Goal: Transaction & Acquisition: Subscribe to service/newsletter

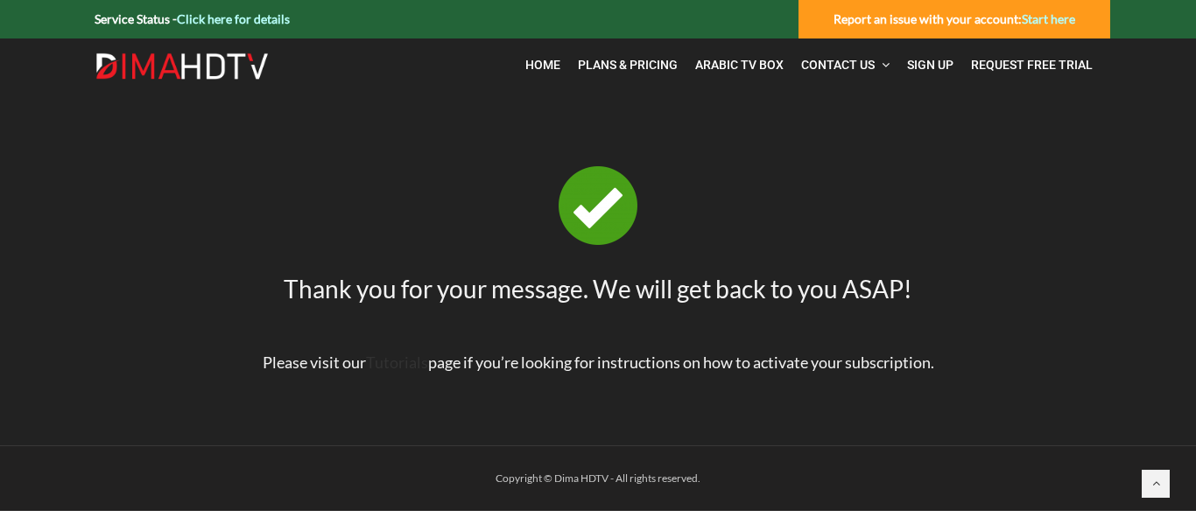
click at [393, 362] on link "Tutorials" at bounding box center [397, 362] width 62 height 19
click at [821, 109] on span "FAQ" at bounding box center [816, 109] width 23 height 14
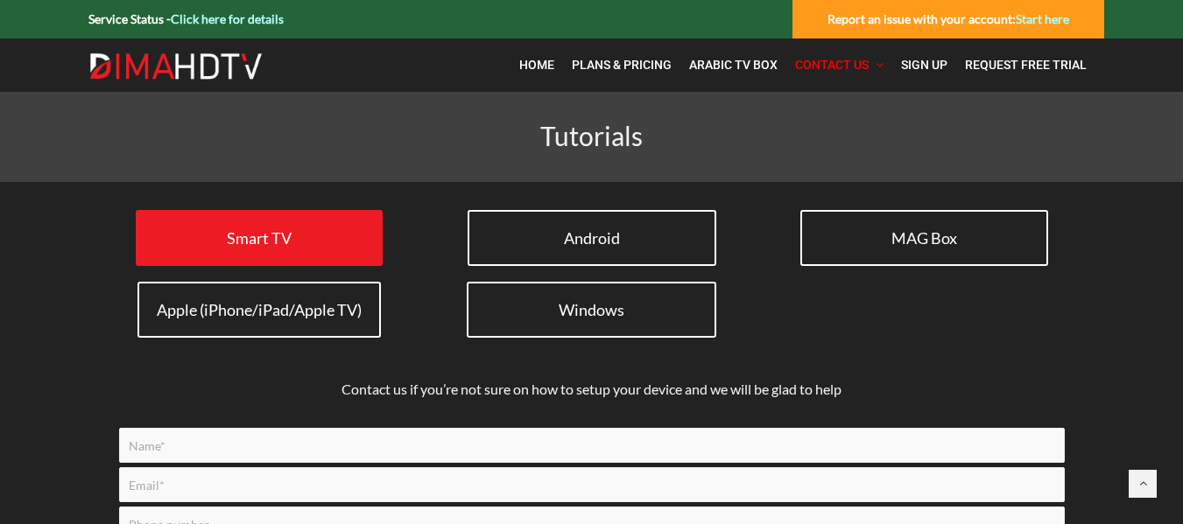
click at [270, 228] on span "Smart TV" at bounding box center [259, 237] width 65 height 19
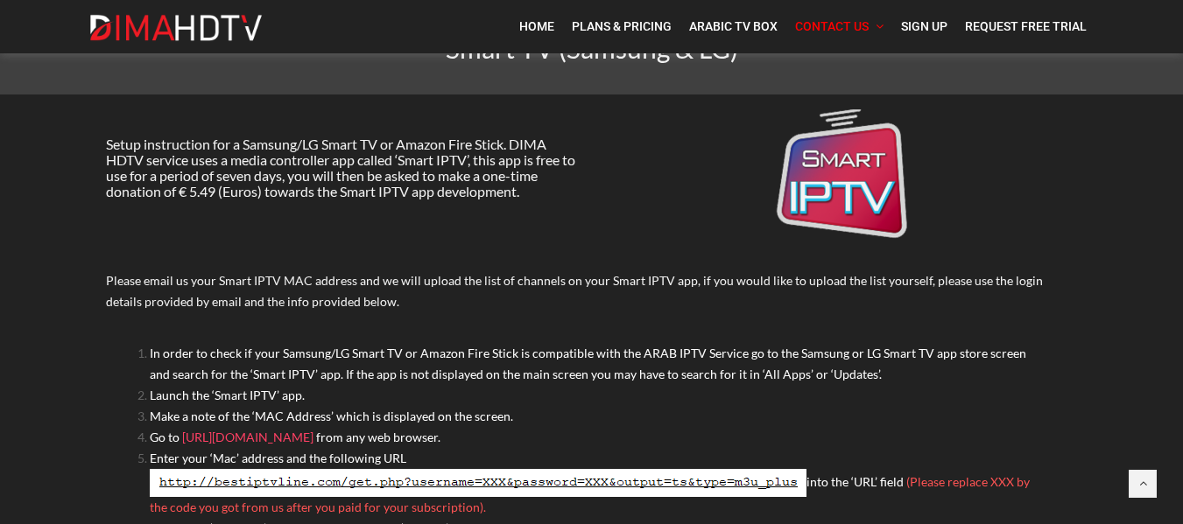
scroll to position [175, 0]
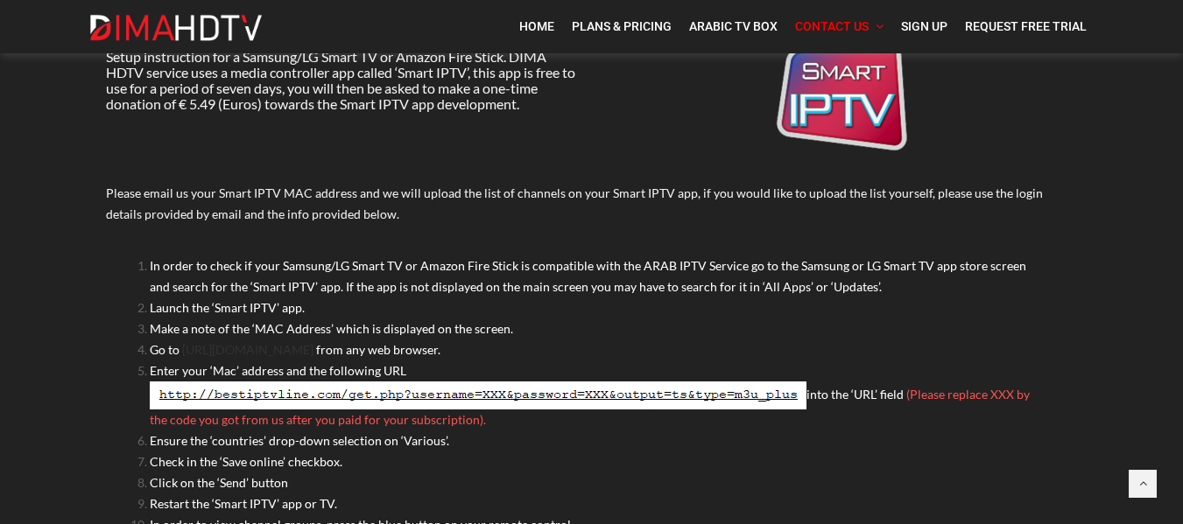
click at [257, 344] on link "https://siptv.app/mylist/" at bounding box center [247, 349] width 131 height 15
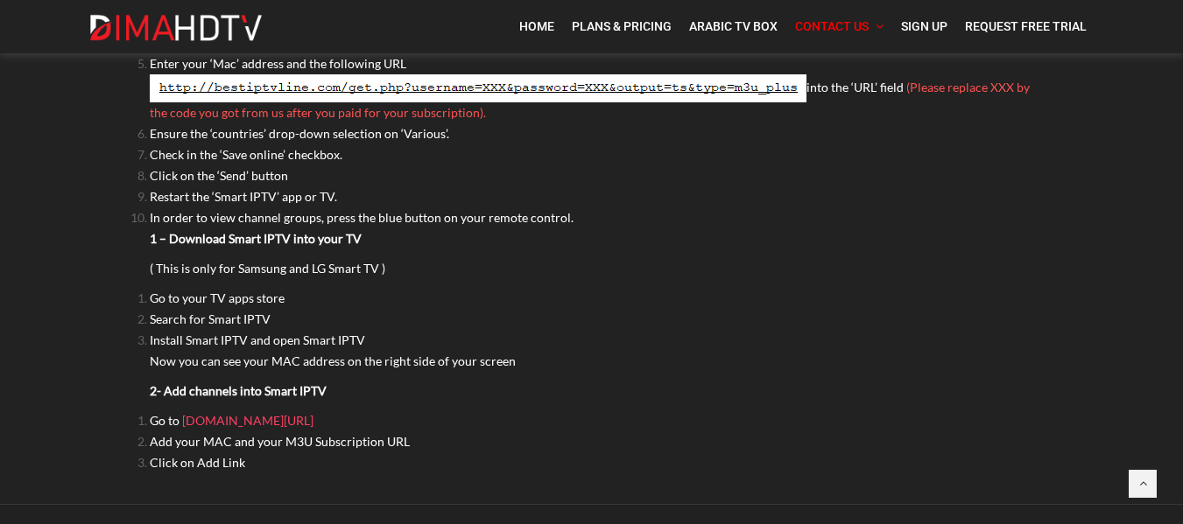
scroll to position [525, 0]
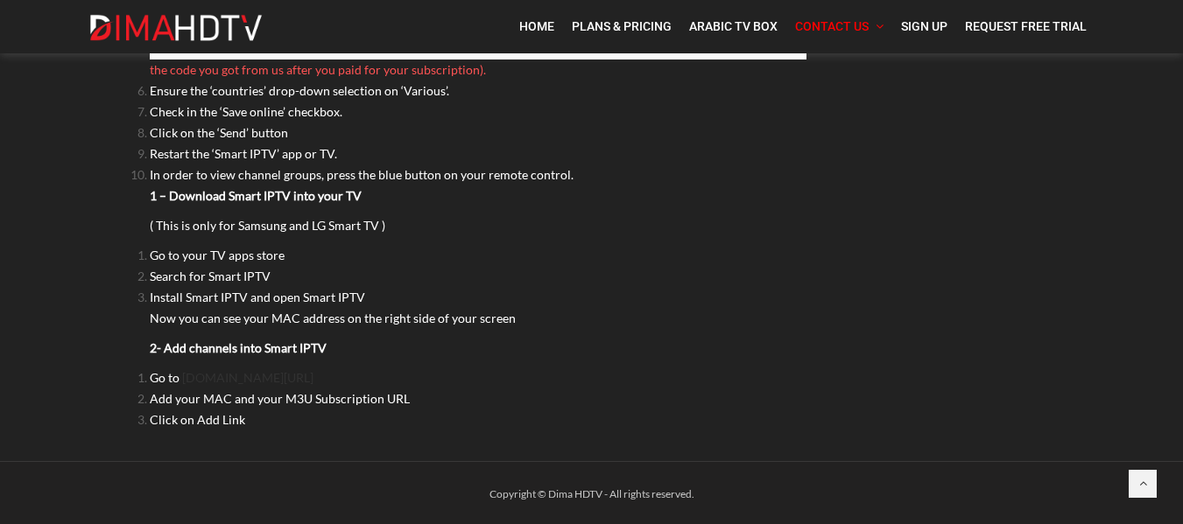
click at [231, 381] on link "siptv.app/mylist/" at bounding box center [247, 377] width 131 height 15
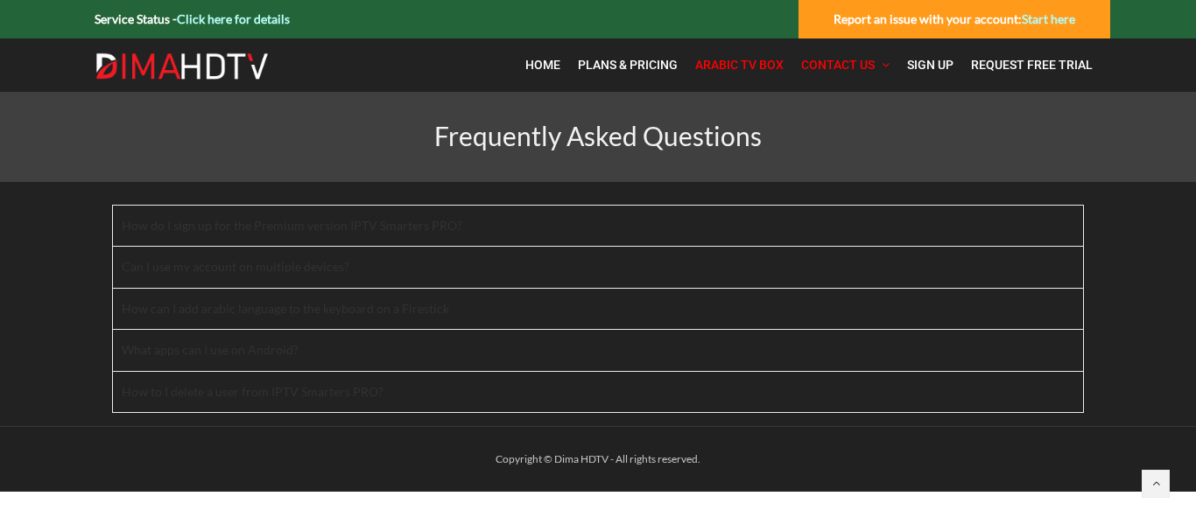
click at [737, 66] on span "Arabic TV Box" at bounding box center [739, 65] width 88 height 14
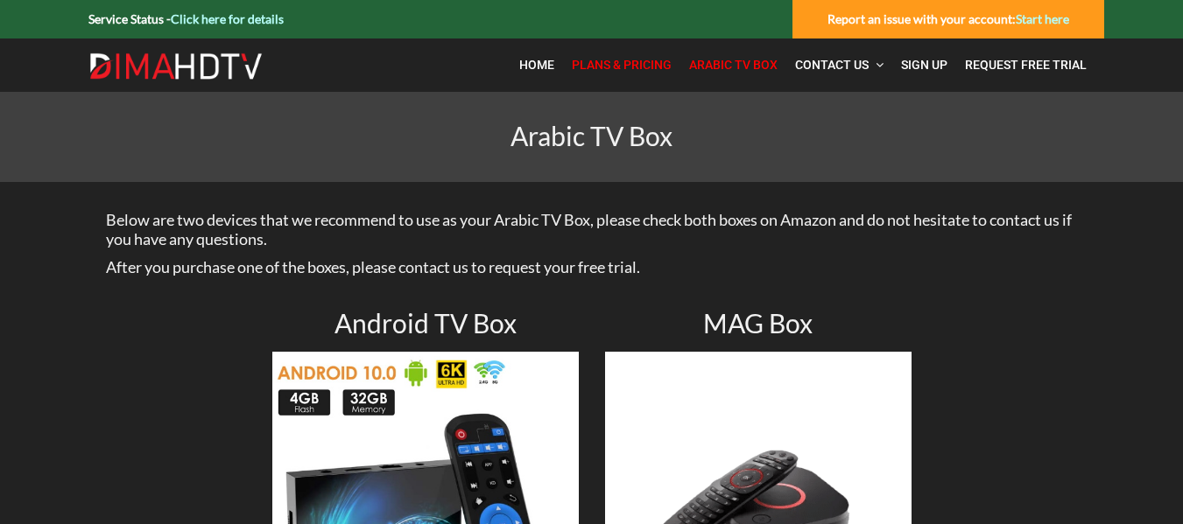
click at [616, 65] on span "Plans & Pricing" at bounding box center [622, 65] width 100 height 14
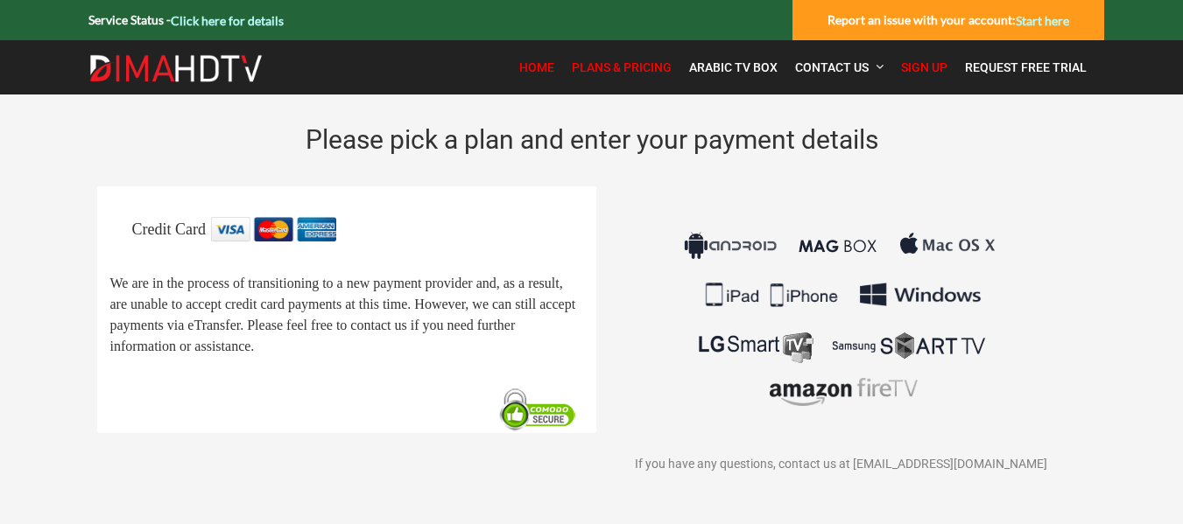
click at [538, 71] on span "Home" at bounding box center [536, 67] width 35 height 14
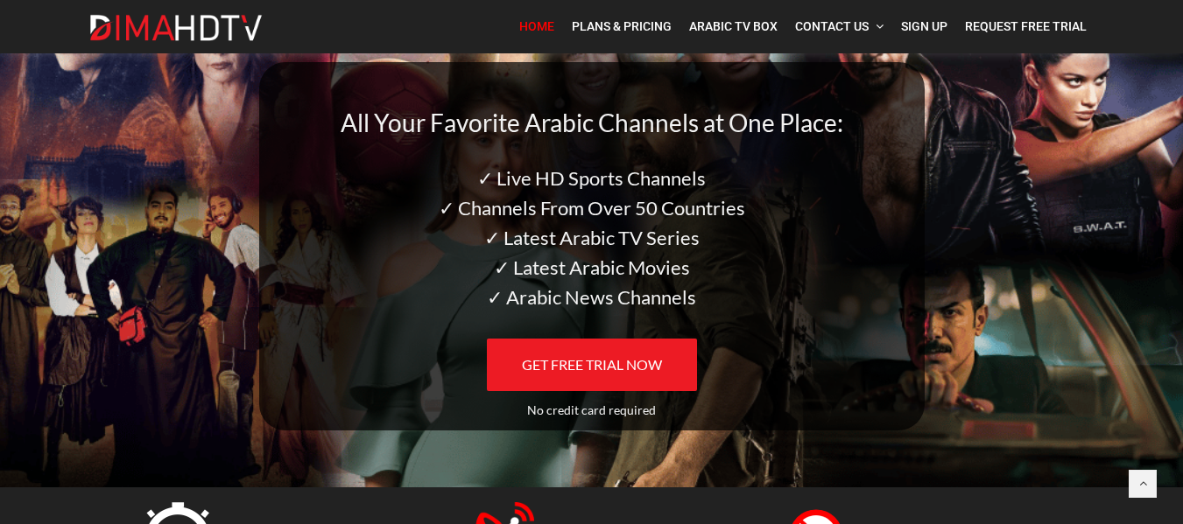
scroll to position [175, 0]
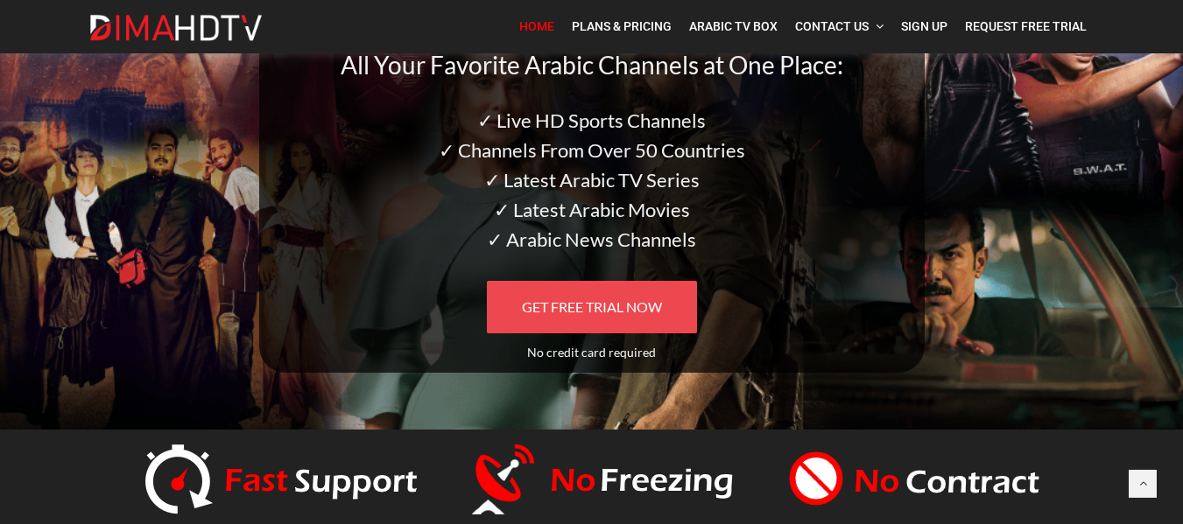
click at [583, 300] on span "GET FREE TRIAL NOW" at bounding box center [592, 307] width 140 height 17
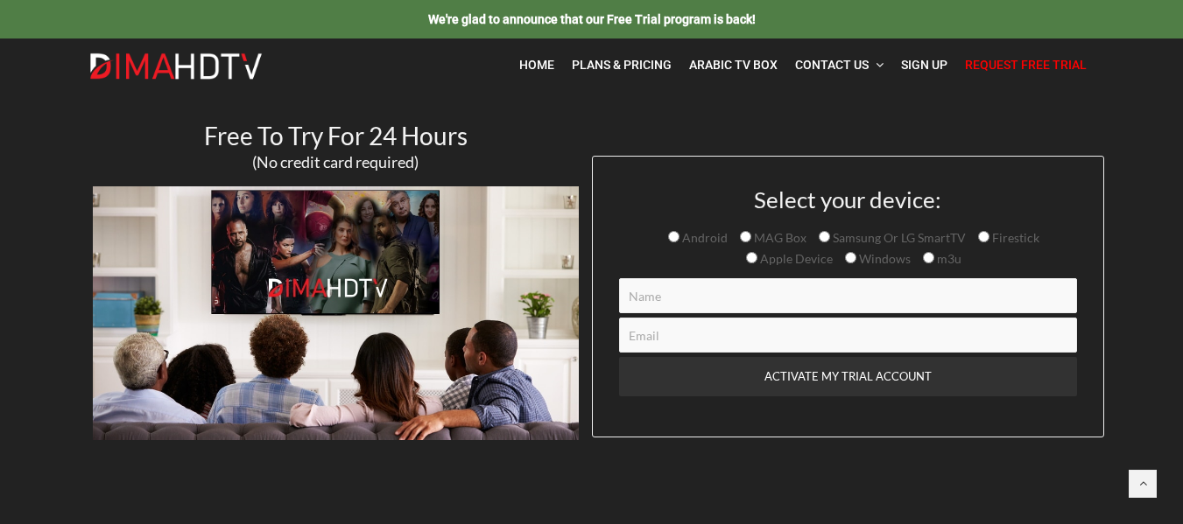
click at [683, 301] on input "Contact form" at bounding box center [848, 295] width 458 height 35
click at [671, 298] on input "Contact form" at bounding box center [848, 295] width 458 height 35
type input "Abeer Said"
click at [678, 340] on input "Contact form" at bounding box center [848, 335] width 458 height 35
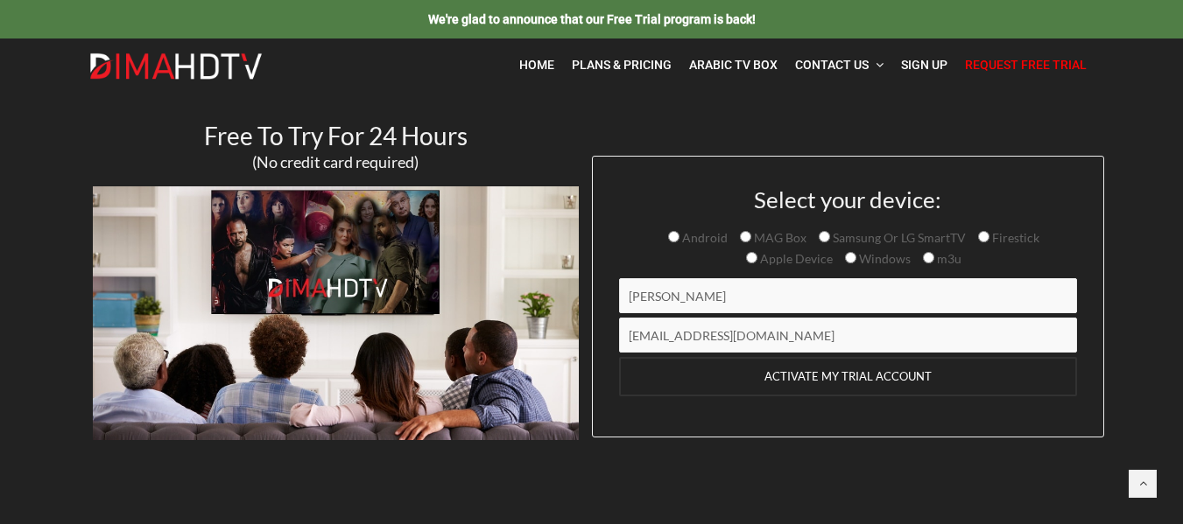
type input "abeer.hsaid@gmail.com"
click at [844, 377] on input "ACTIVATE MY TRIAL ACCOUNT" at bounding box center [848, 376] width 458 height 39
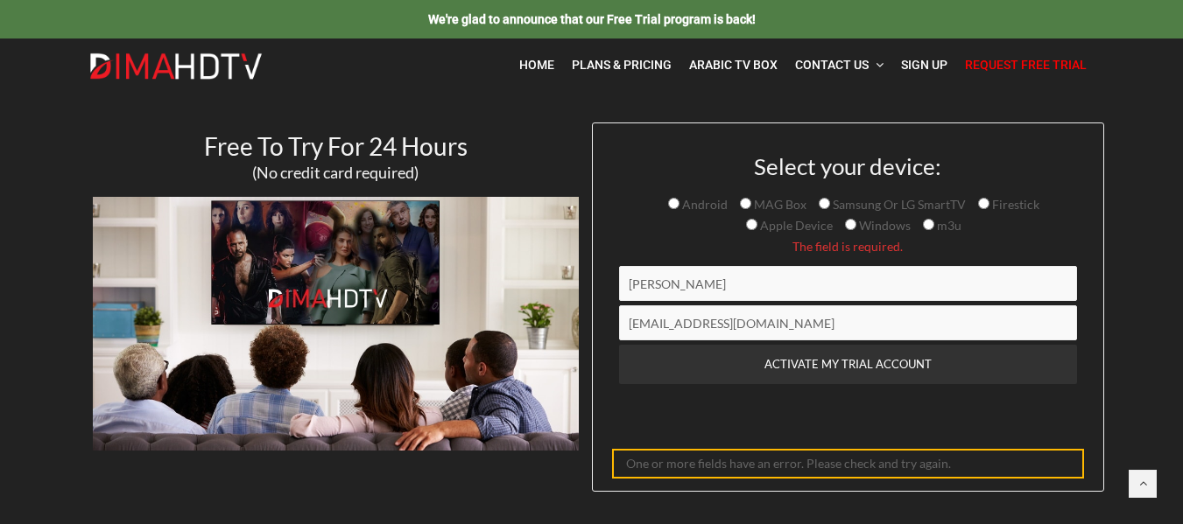
click at [980, 205] on input "Firestick" at bounding box center [983, 203] width 11 height 11
radio input "true"
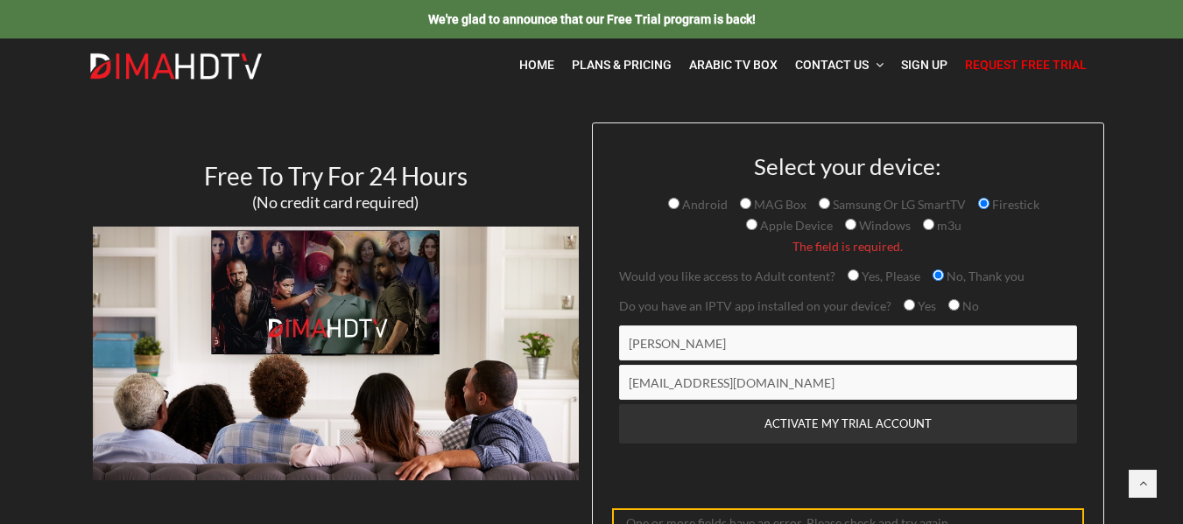
click at [908, 307] on input "Yes" at bounding box center [908, 304] width 11 height 11
radio input "true"
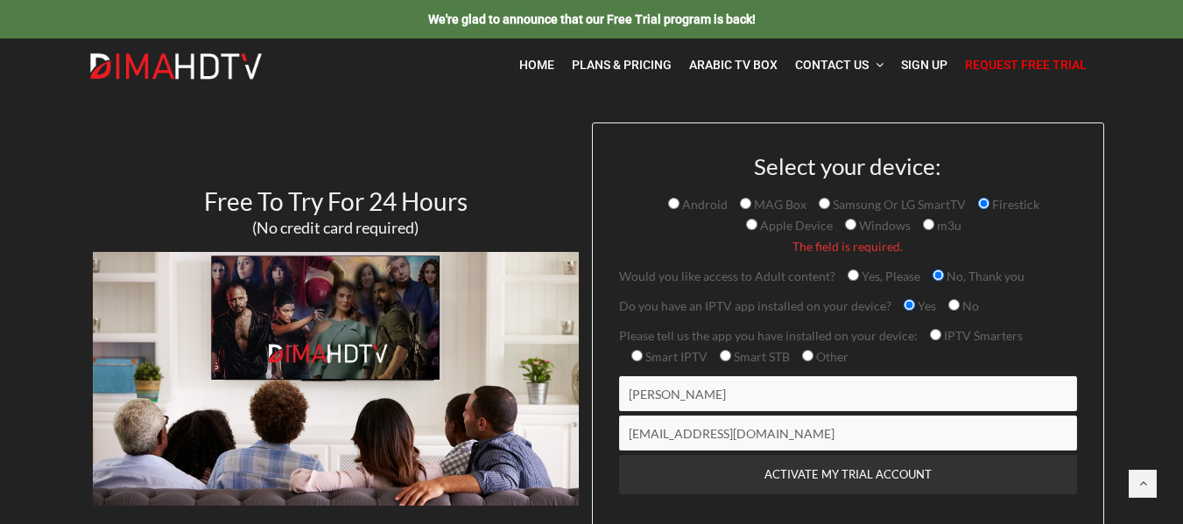
click at [930, 337] on input "IPTV Smarters" at bounding box center [935, 334] width 11 height 11
radio input "true"
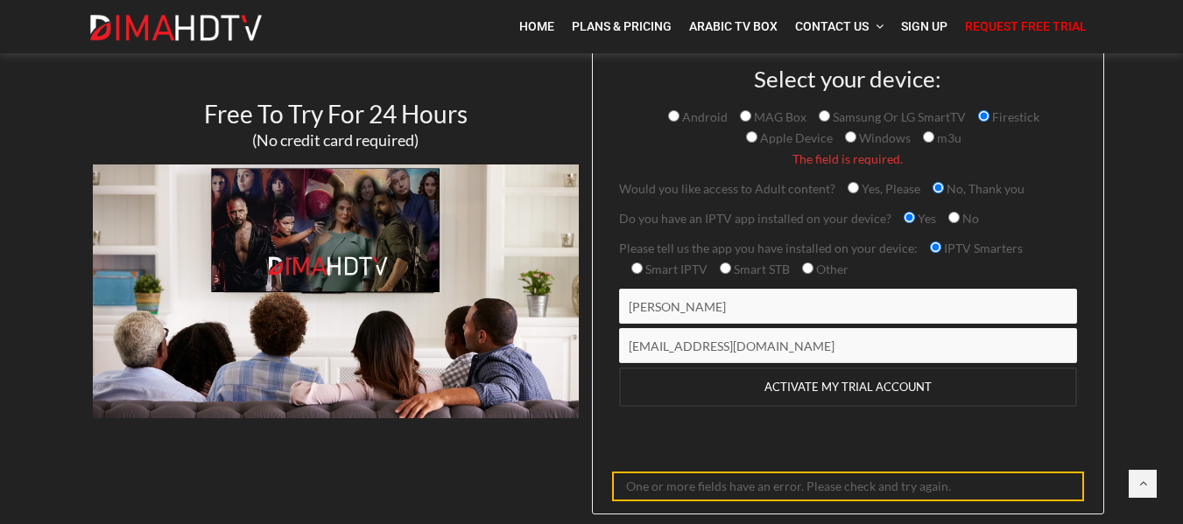
click at [853, 385] on input "ACTIVATE MY TRIAL ACCOUNT" at bounding box center [848, 387] width 458 height 39
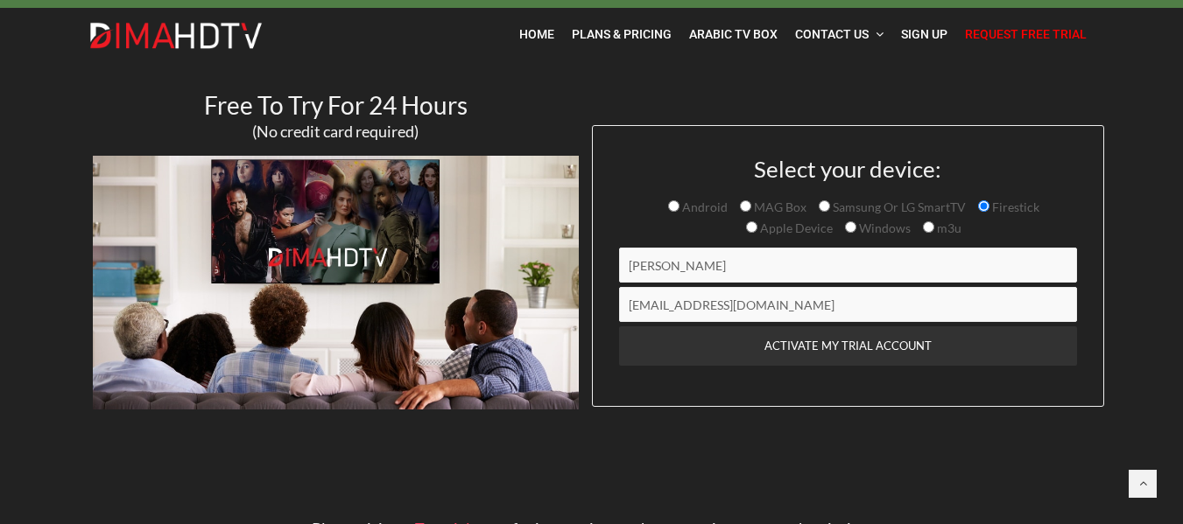
scroll to position [0, 0]
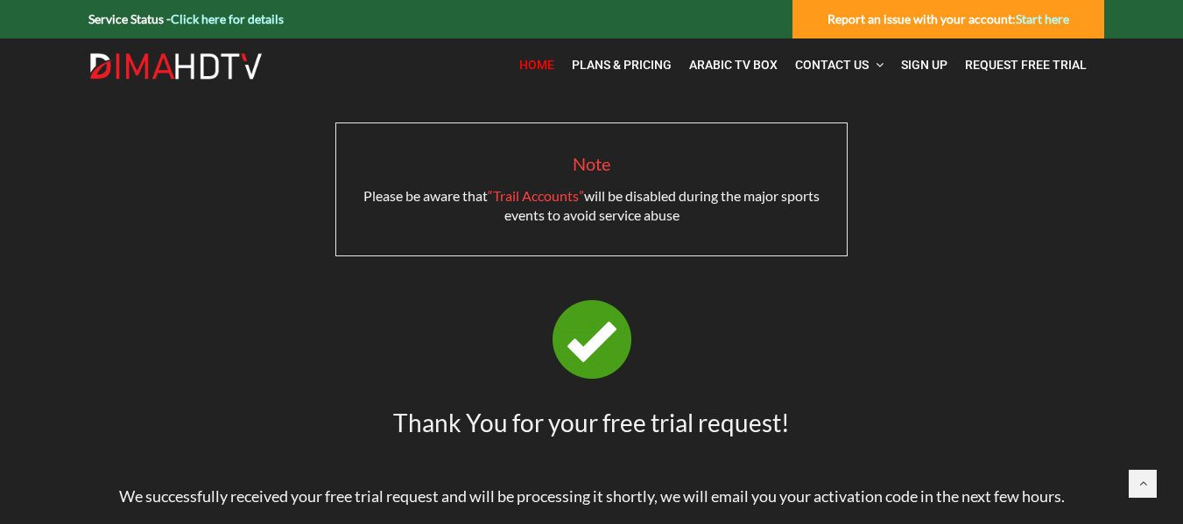
click at [531, 65] on span "Home" at bounding box center [536, 65] width 35 height 14
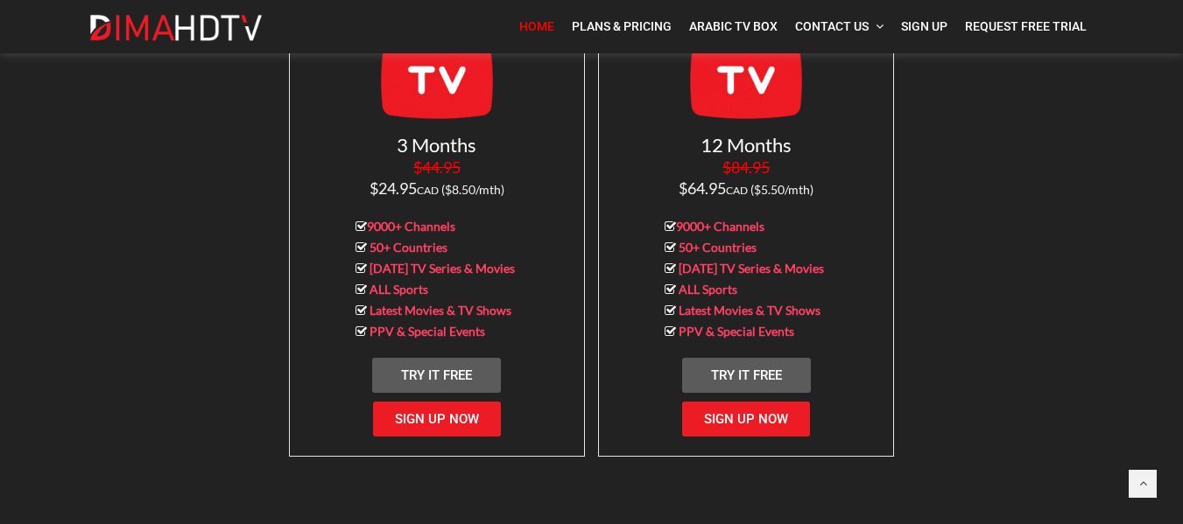
scroll to position [1751, 0]
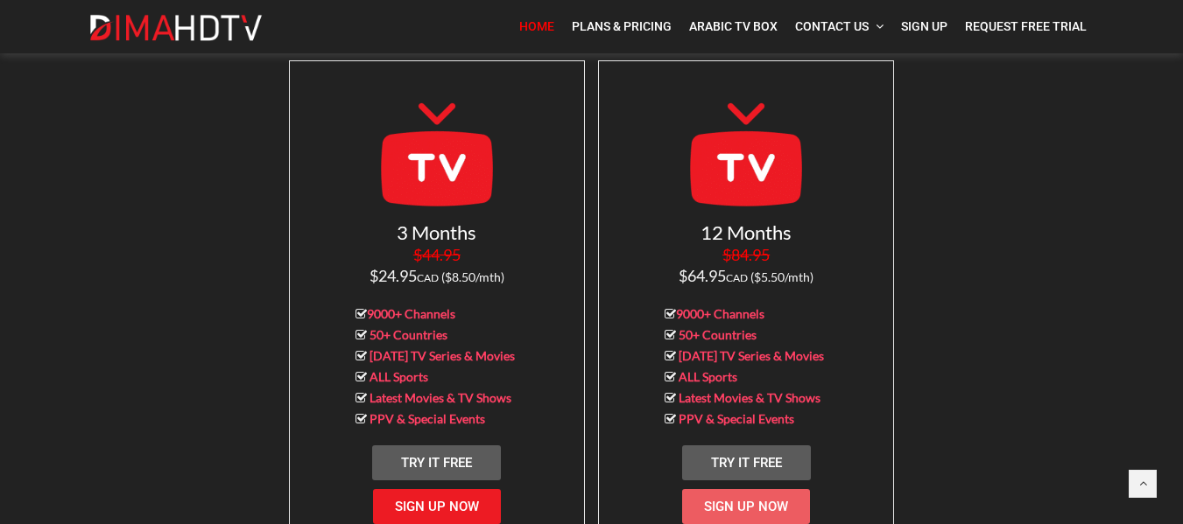
click at [748, 499] on span "Sign Up Now" at bounding box center [746, 507] width 84 height 16
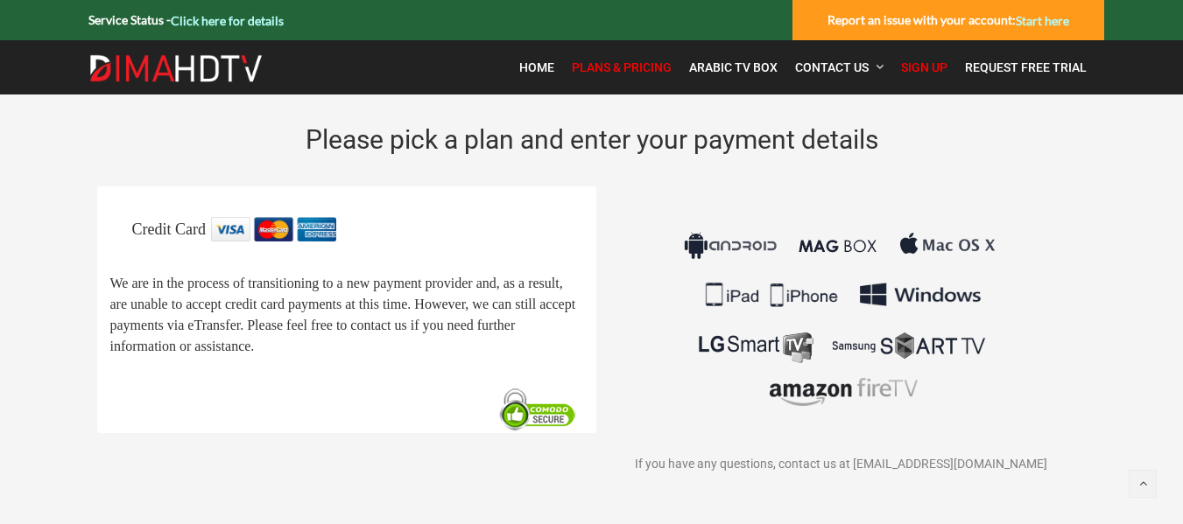
click at [613, 66] on span "Plans & Pricing" at bounding box center [622, 67] width 100 height 14
click at [529, 70] on span "Home" at bounding box center [536, 67] width 35 height 14
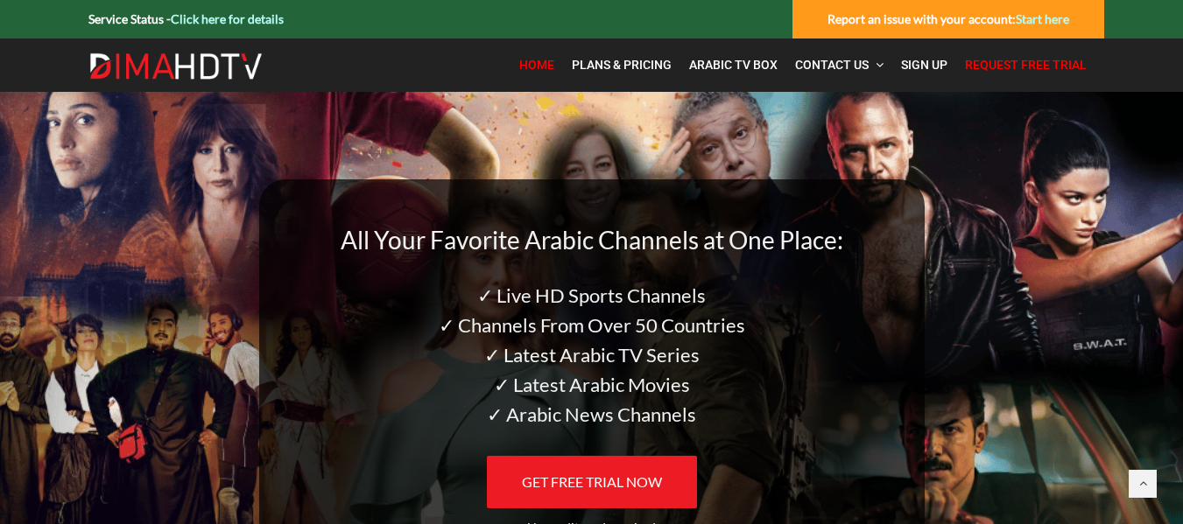
click at [1025, 69] on span "Request Free Trial" at bounding box center [1026, 65] width 122 height 14
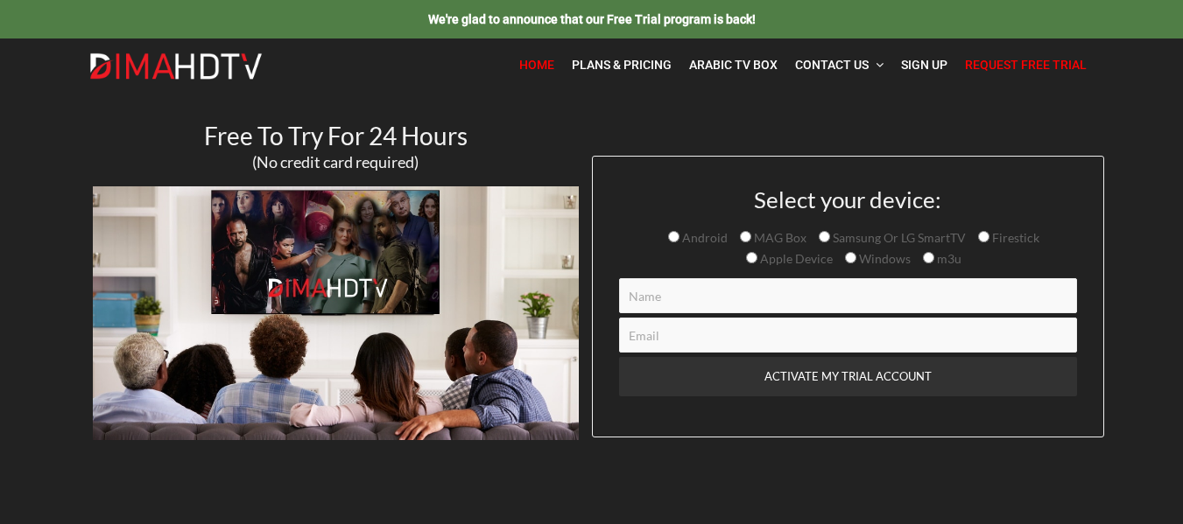
click at [539, 64] on span "Home" at bounding box center [536, 65] width 35 height 14
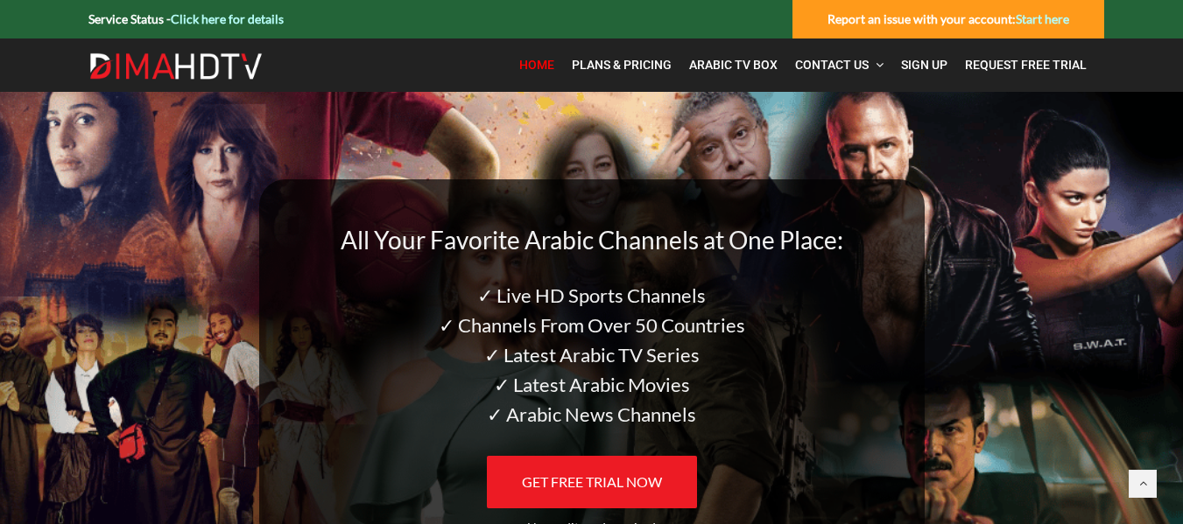
click at [223, 19] on link "Click here for details" at bounding box center [227, 18] width 113 height 15
